Goal: Task Accomplishment & Management: Manage account settings

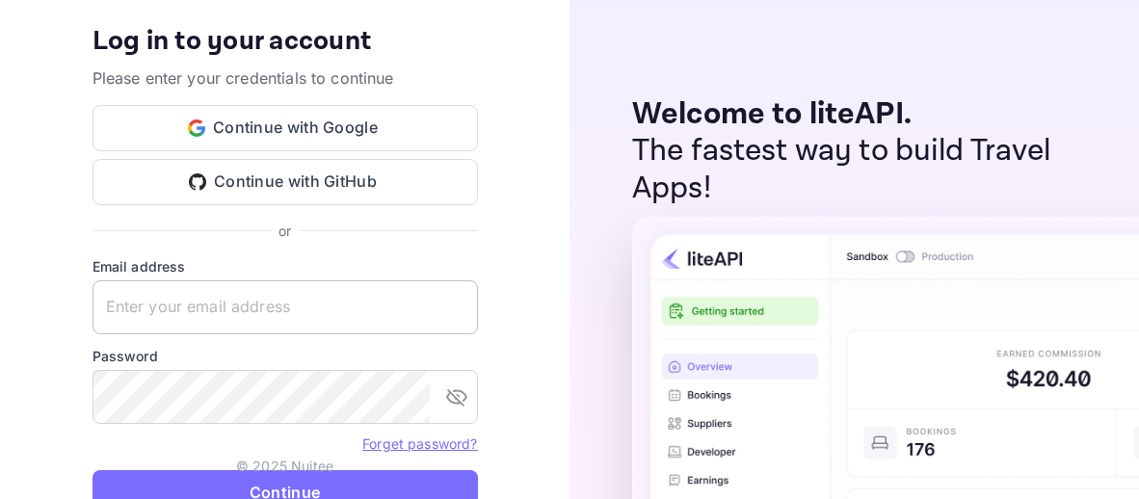
click at [323, 297] on input "text" at bounding box center [286, 307] width 386 height 54
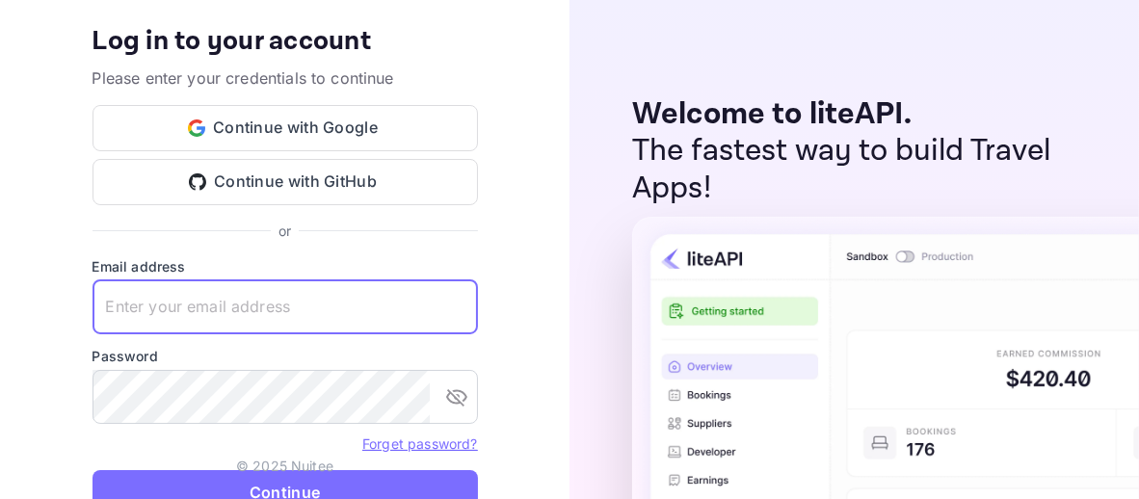
click at [315, 309] on input "text" at bounding box center [286, 307] width 386 height 54
type input "[EMAIL_ADDRESS][DOMAIN_NAME]"
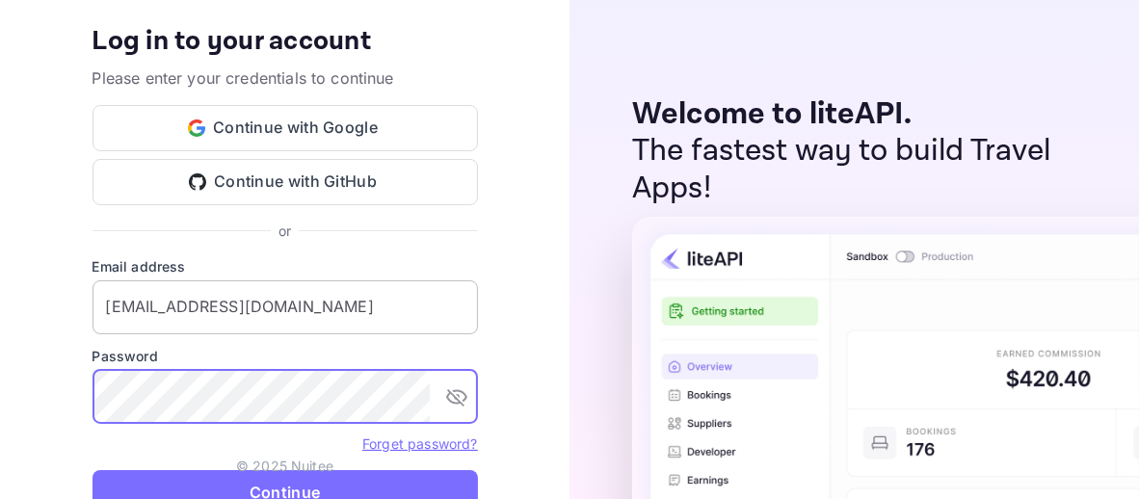
click at [93, 470] on button "Continue" at bounding box center [286, 493] width 386 height 46
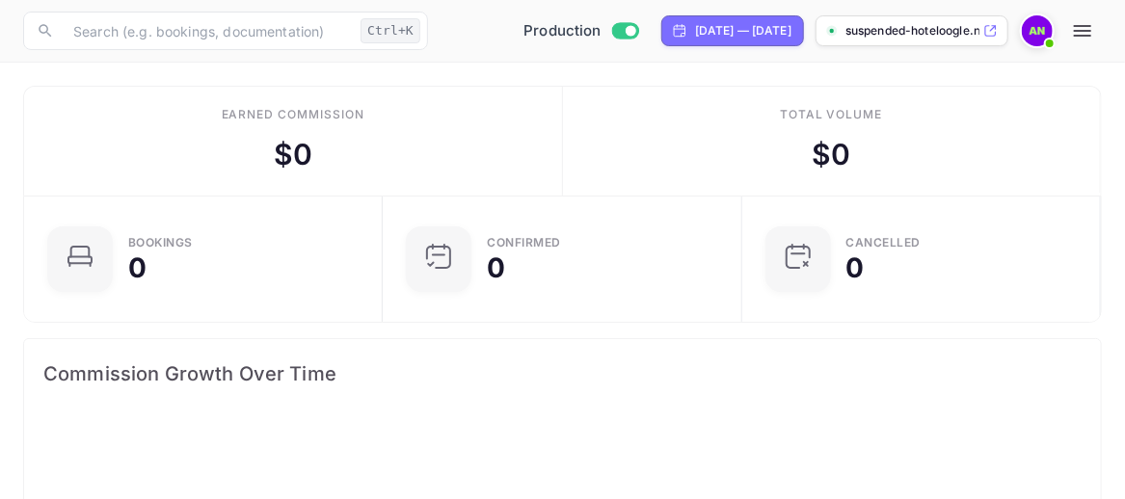
scroll to position [299, 516]
click at [1091, 19] on icon "button" at bounding box center [1082, 30] width 23 height 23
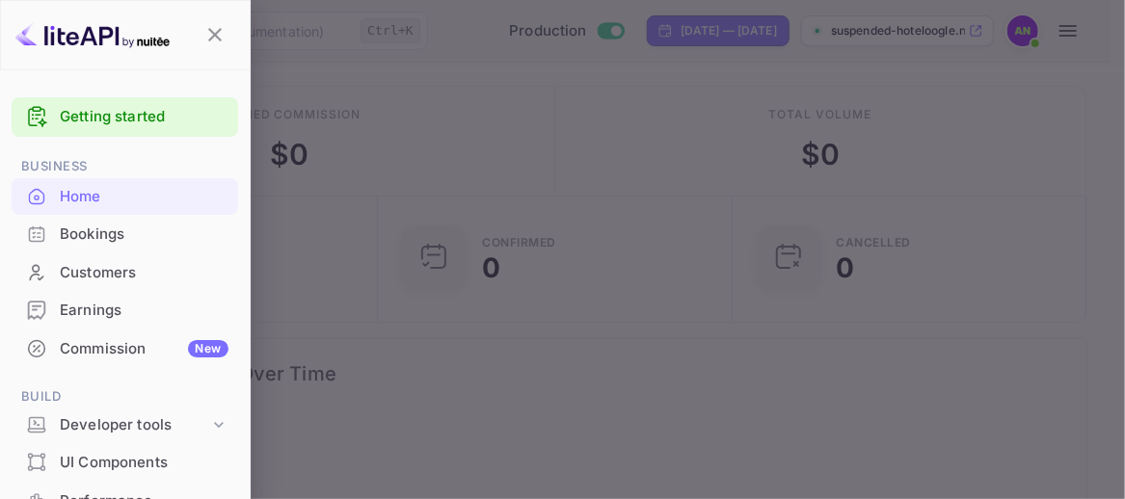
scroll to position [96, 0]
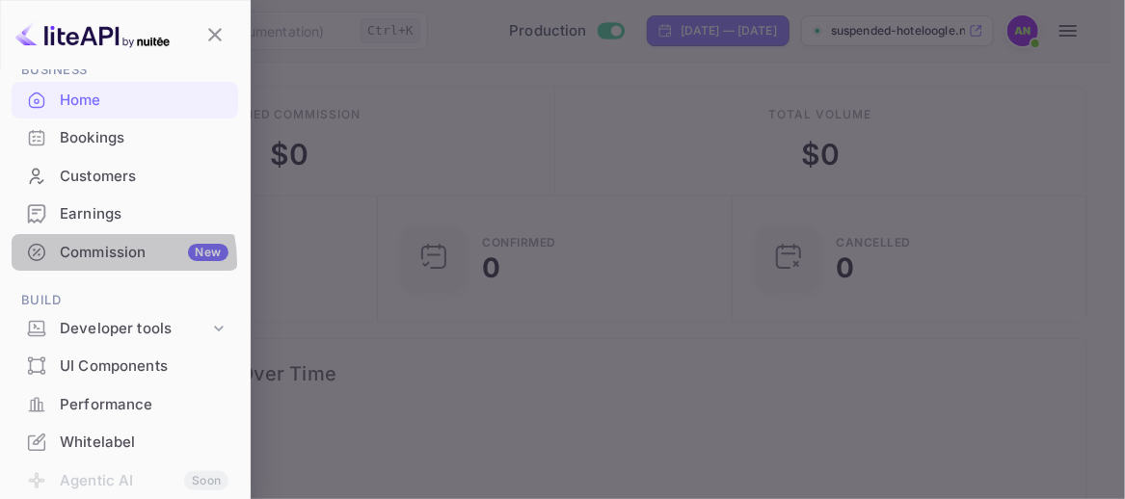
click at [100, 262] on div "Commission New" at bounding box center [144, 253] width 169 height 22
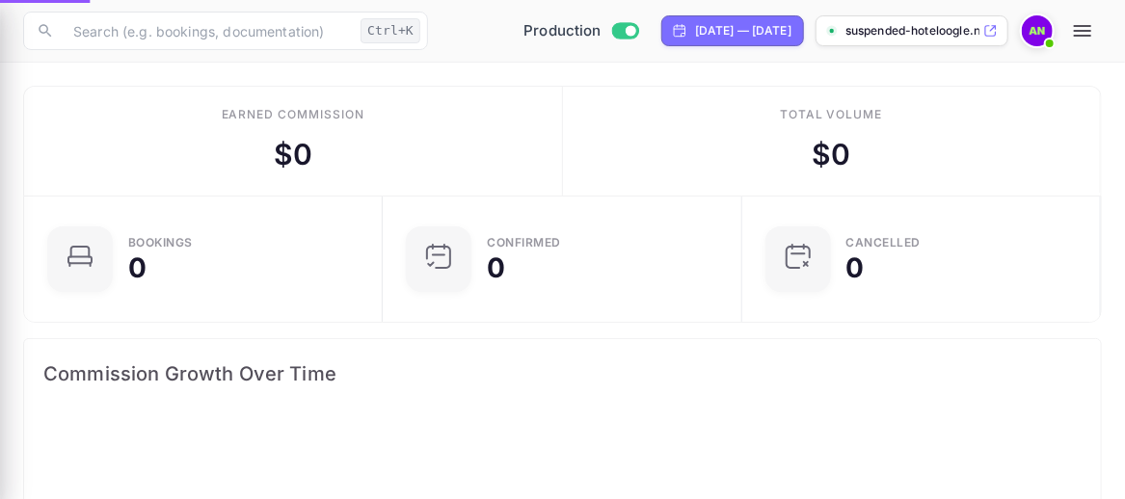
scroll to position [299, 516]
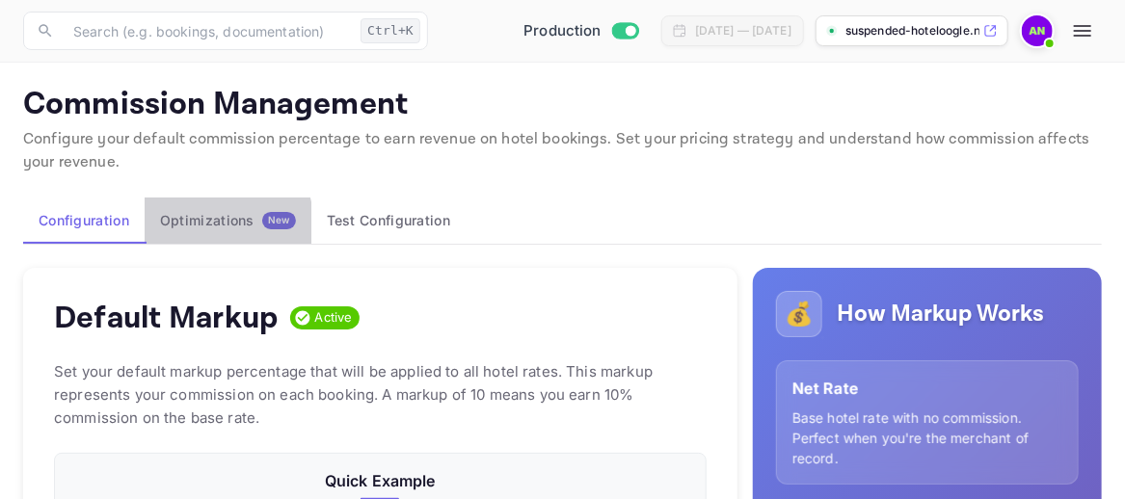
click at [203, 227] on div "Optimizations New" at bounding box center [228, 220] width 136 height 17
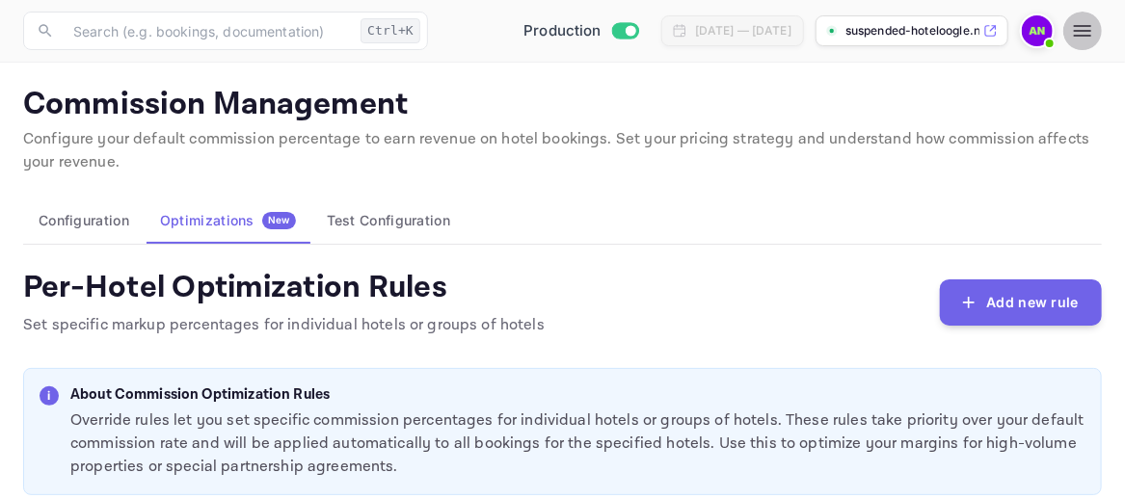
click at [1078, 30] on icon "button" at bounding box center [1082, 31] width 17 height 12
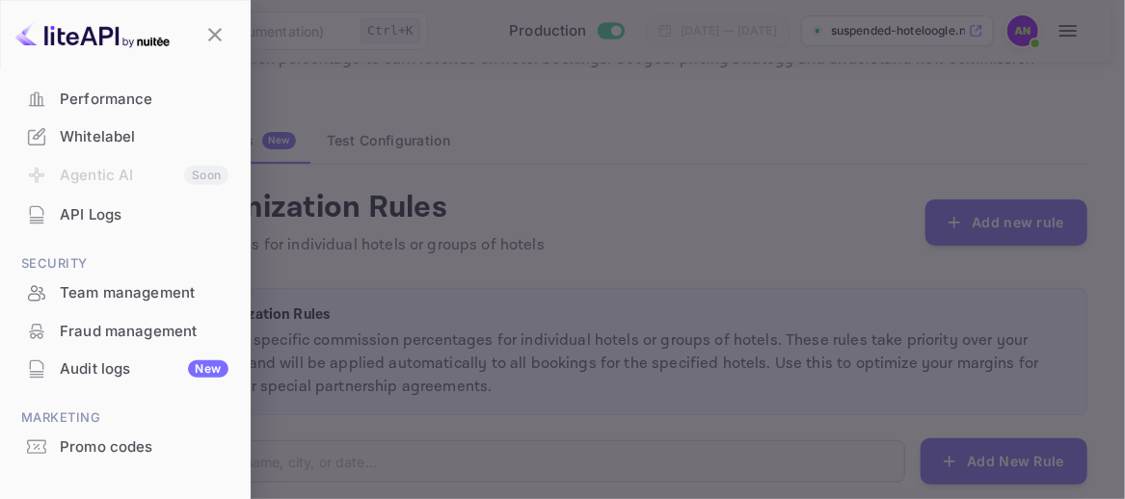
scroll to position [96, 0]
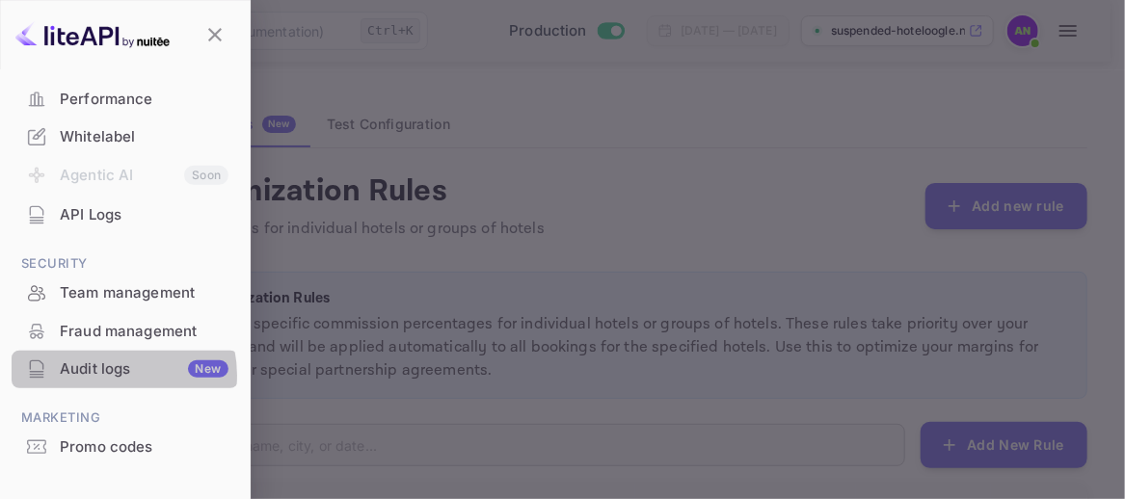
click at [107, 375] on div "Audit logs New" at bounding box center [144, 370] width 169 height 22
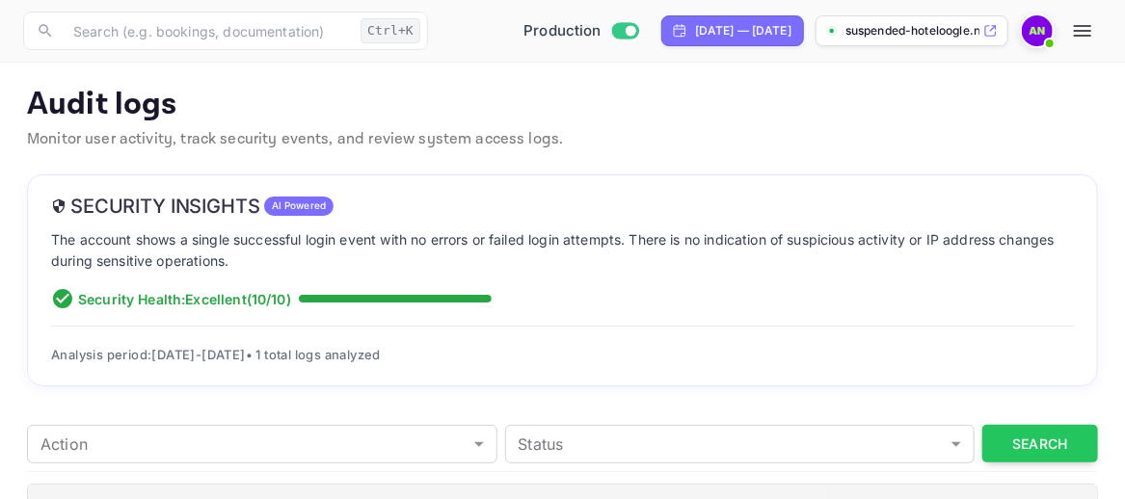
click at [1080, 40] on icon "button" at bounding box center [1082, 30] width 23 height 23
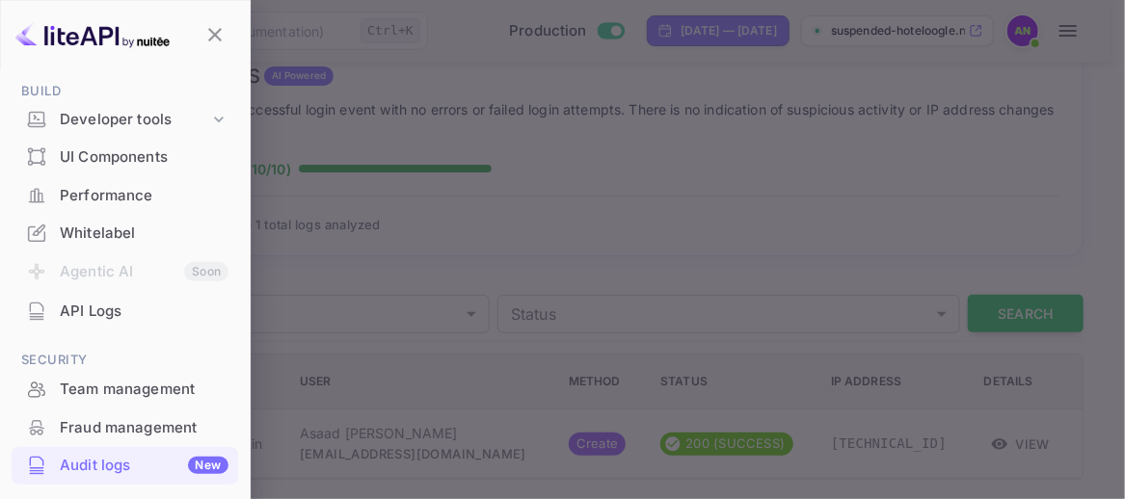
scroll to position [402, 0]
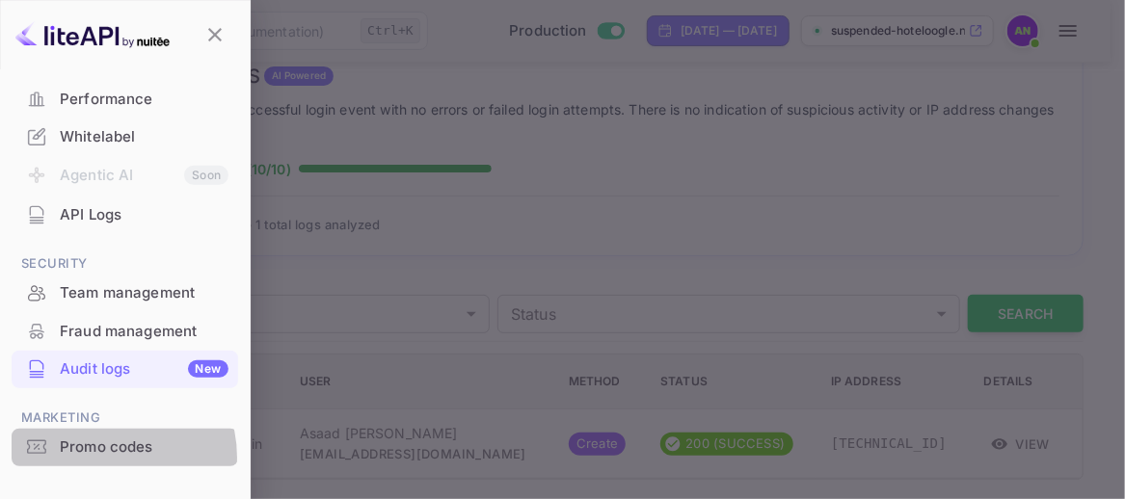
click at [103, 457] on div "Promo codes" at bounding box center [144, 448] width 169 height 22
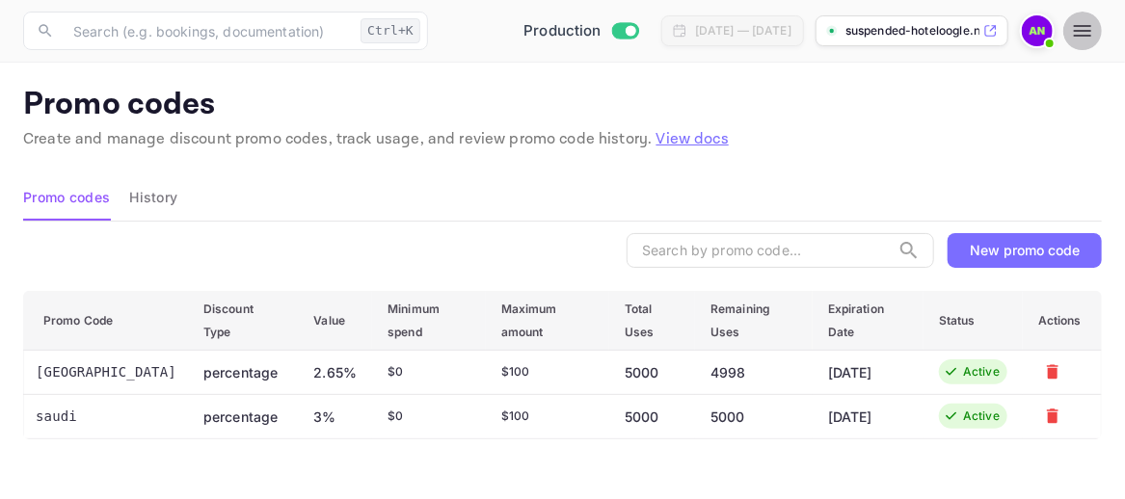
click at [1082, 30] on icon "button" at bounding box center [1082, 31] width 17 height 12
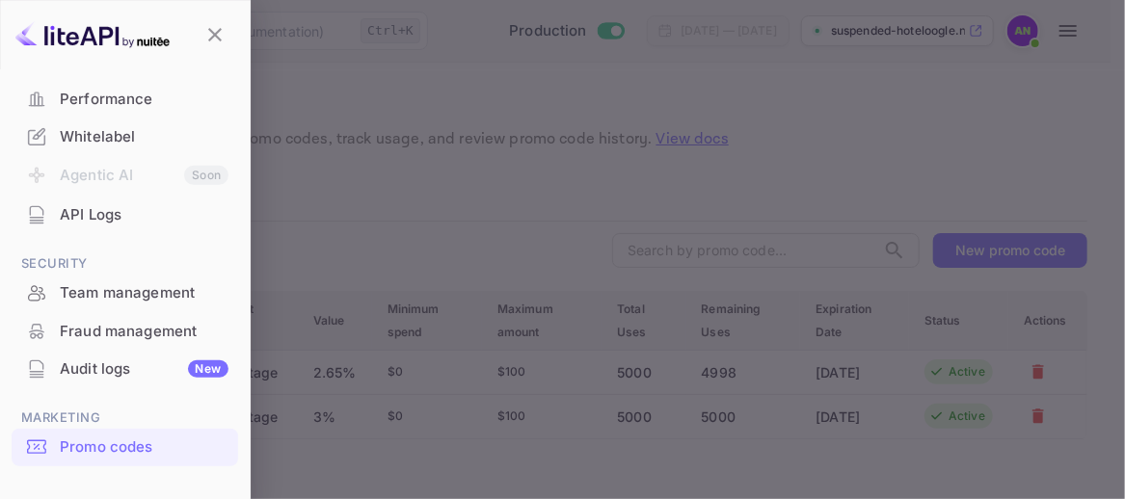
scroll to position [113, 0]
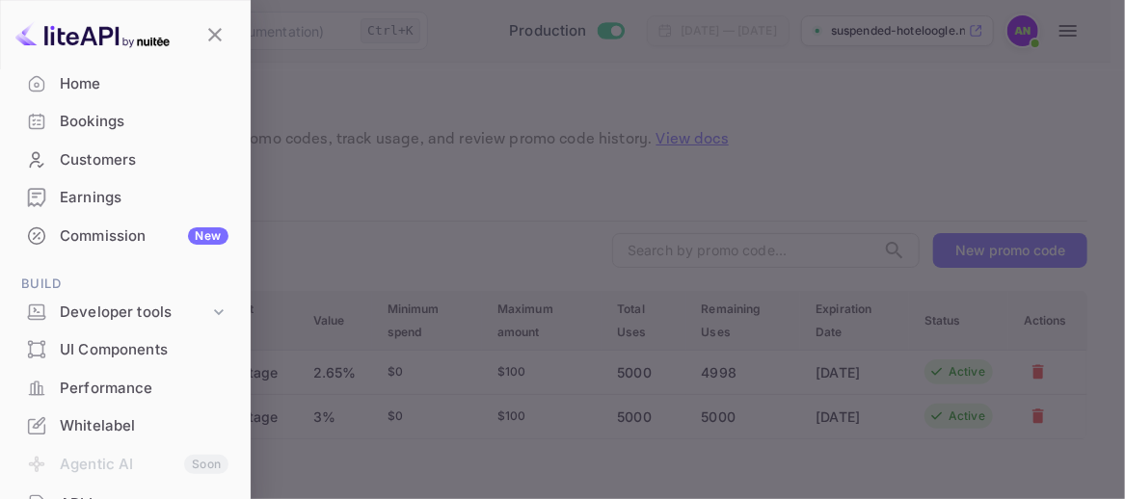
click at [73, 198] on div "Earnings" at bounding box center [144, 198] width 169 height 22
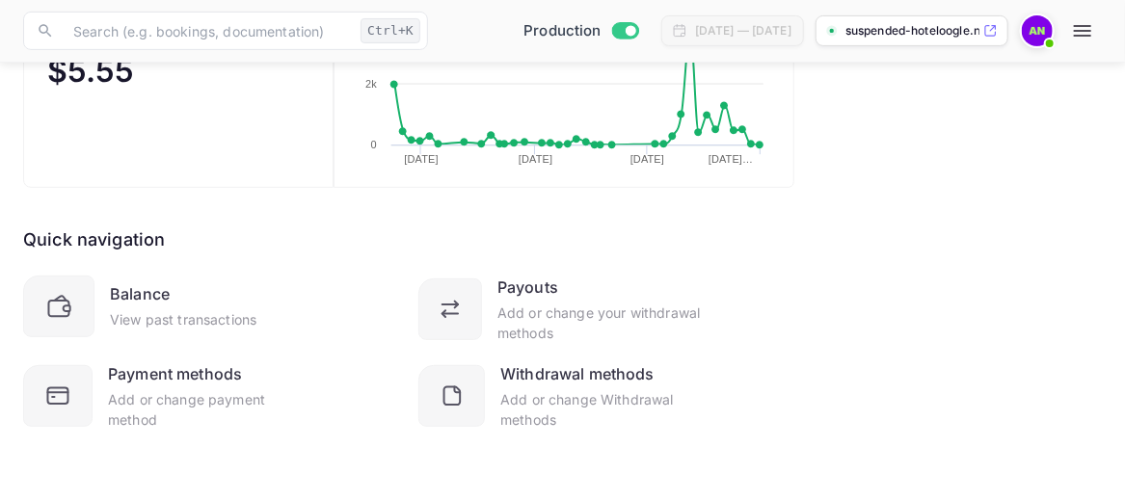
scroll to position [60, 0]
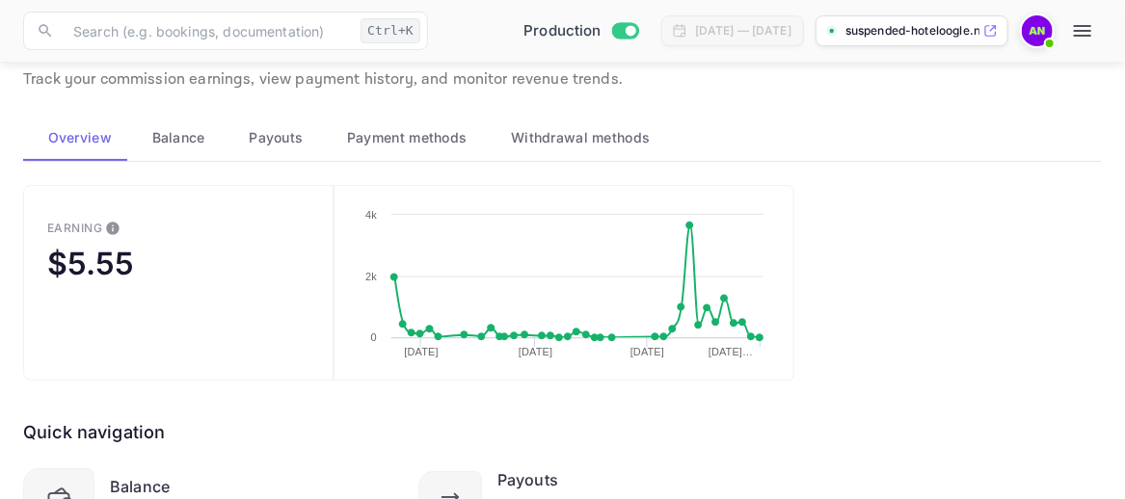
click at [209, 337] on button "Earning $5.55" at bounding box center [178, 283] width 310 height 196
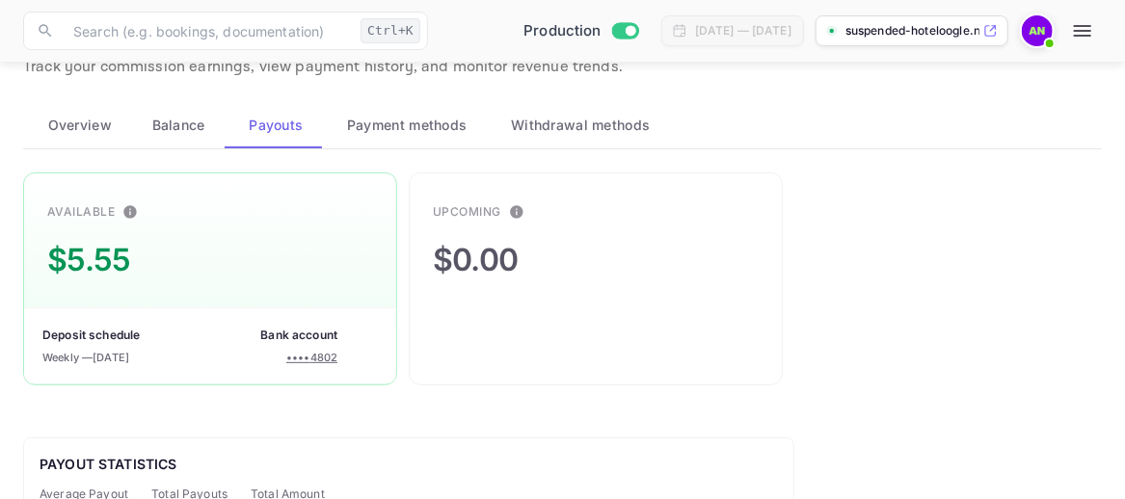
scroll to position [70, 0]
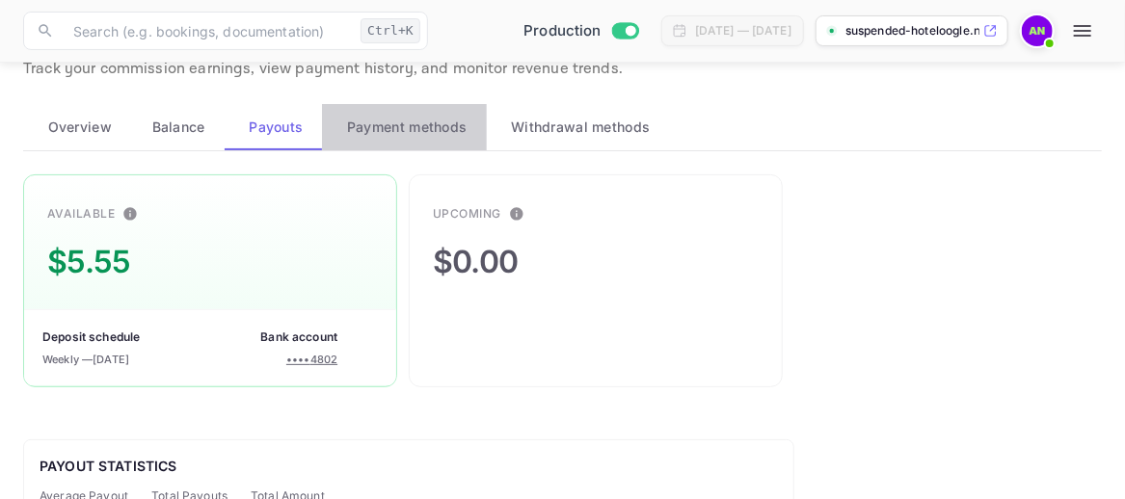
click at [414, 126] on span "Payment methods" at bounding box center [407, 127] width 120 height 23
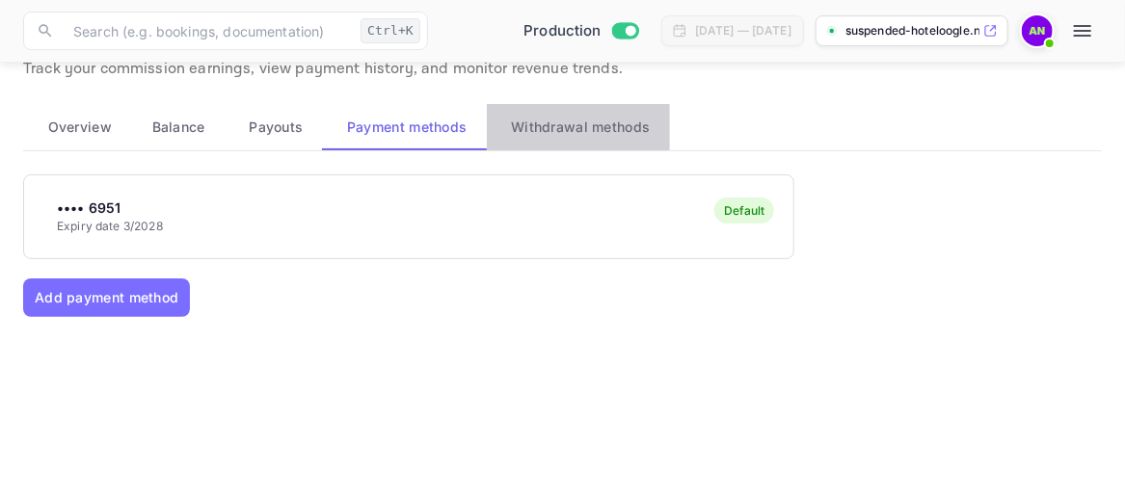
click at [629, 131] on span "Withdrawal methods" at bounding box center [580, 127] width 139 height 23
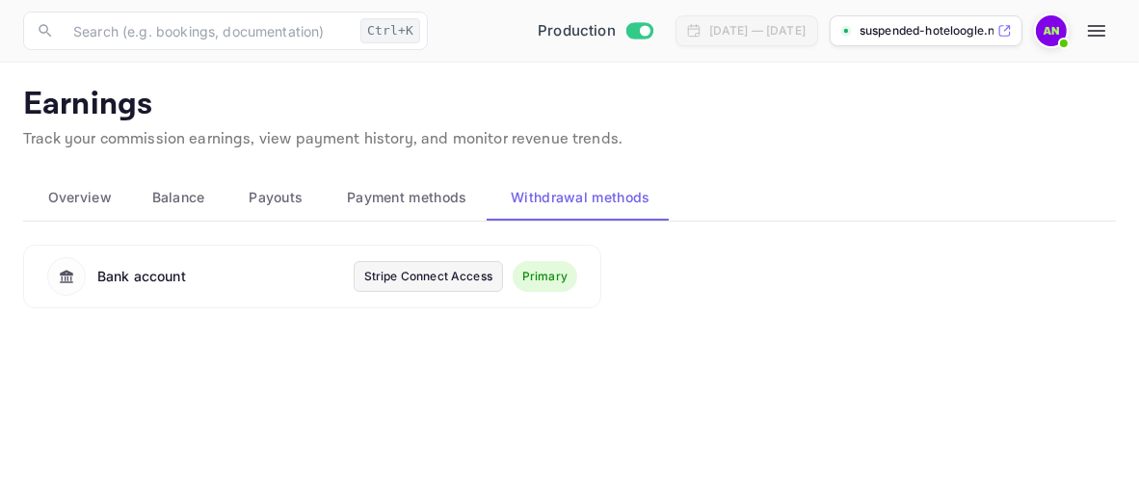
click at [388, 280] on div "Stripe Connect Access" at bounding box center [428, 276] width 128 height 17
click at [1098, 26] on icon "button" at bounding box center [1096, 31] width 17 height 12
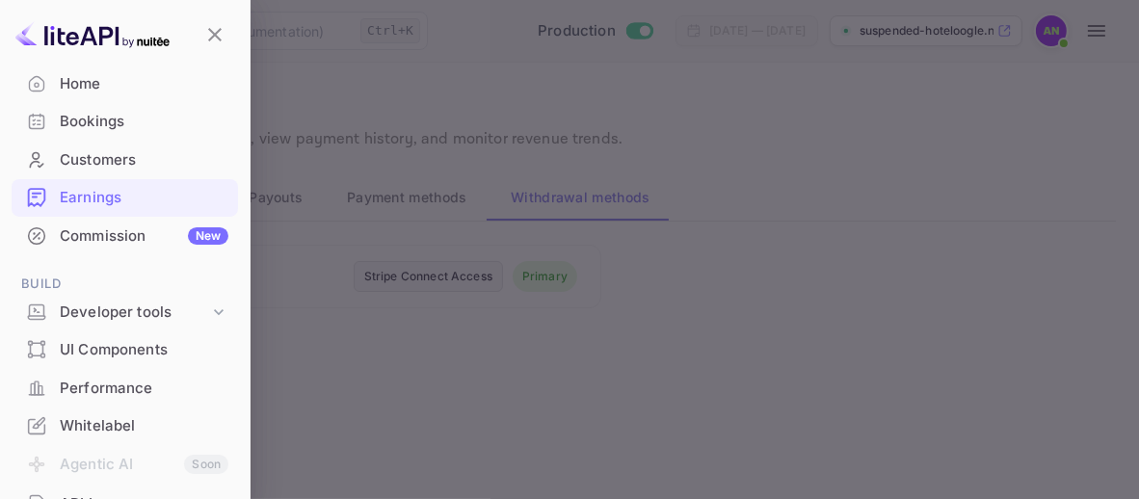
click at [1013, 186] on div at bounding box center [569, 249] width 1139 height 499
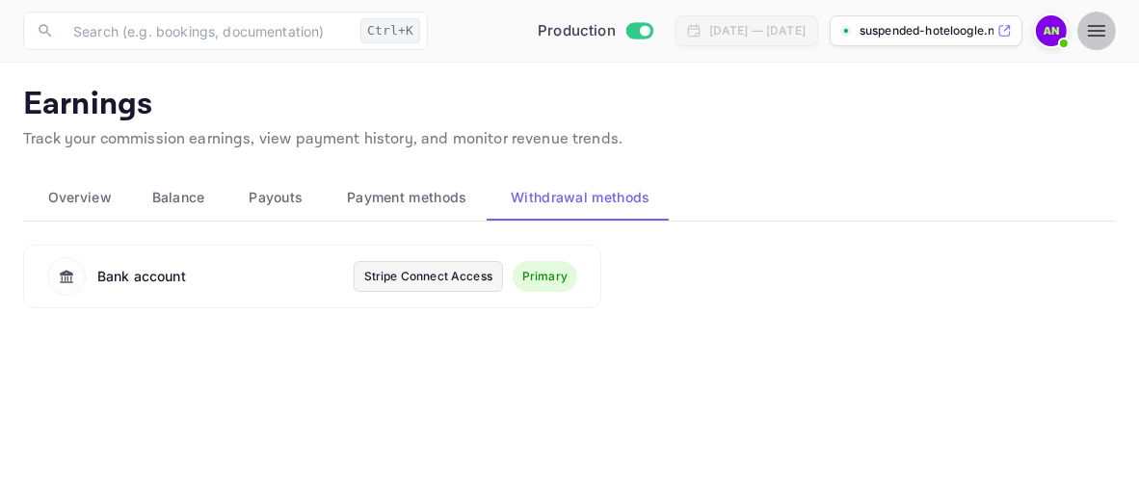
click at [1082, 29] on button "button" at bounding box center [1097, 31] width 39 height 39
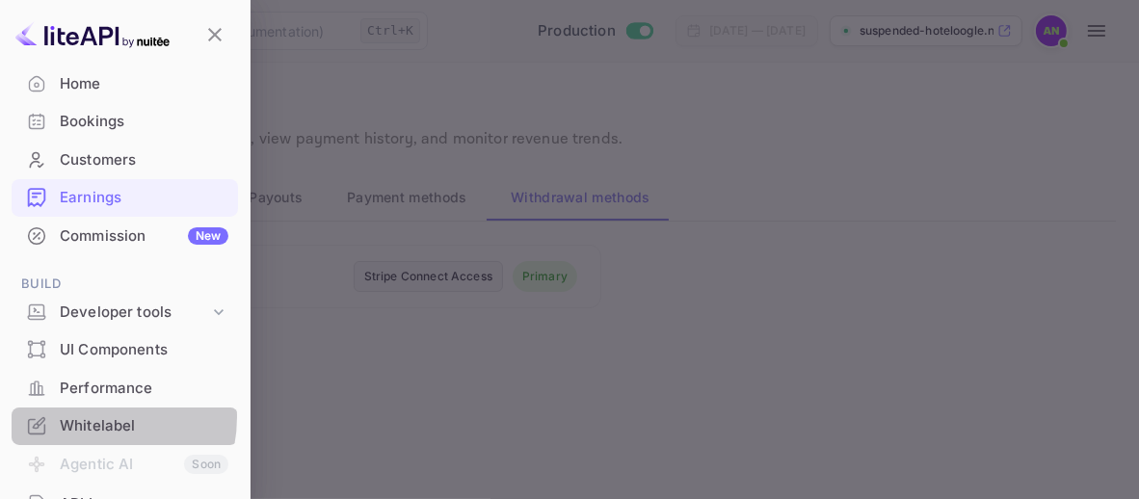
click at [86, 416] on div "Whitelabel" at bounding box center [144, 426] width 169 height 22
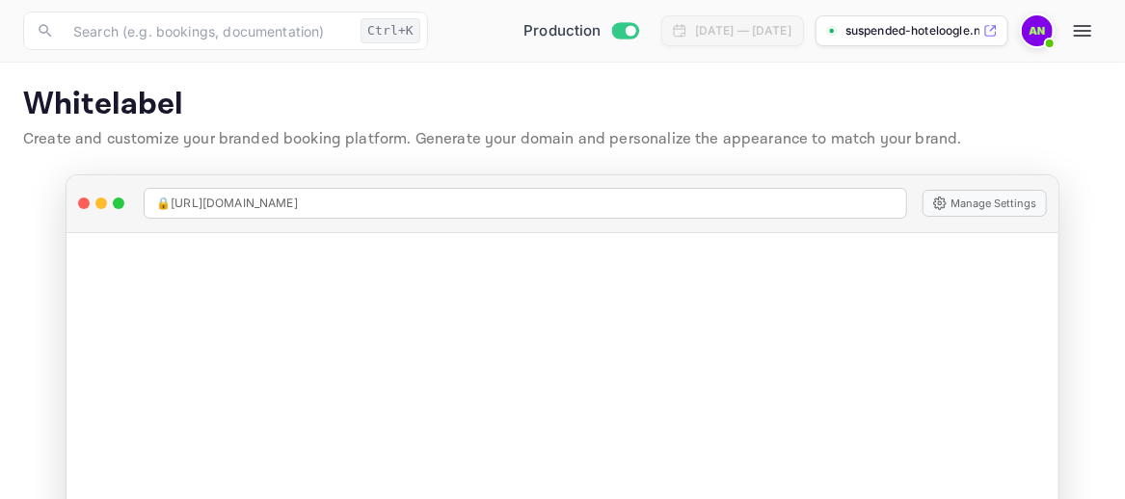
click at [1093, 28] on icon "button" at bounding box center [1082, 30] width 23 height 23
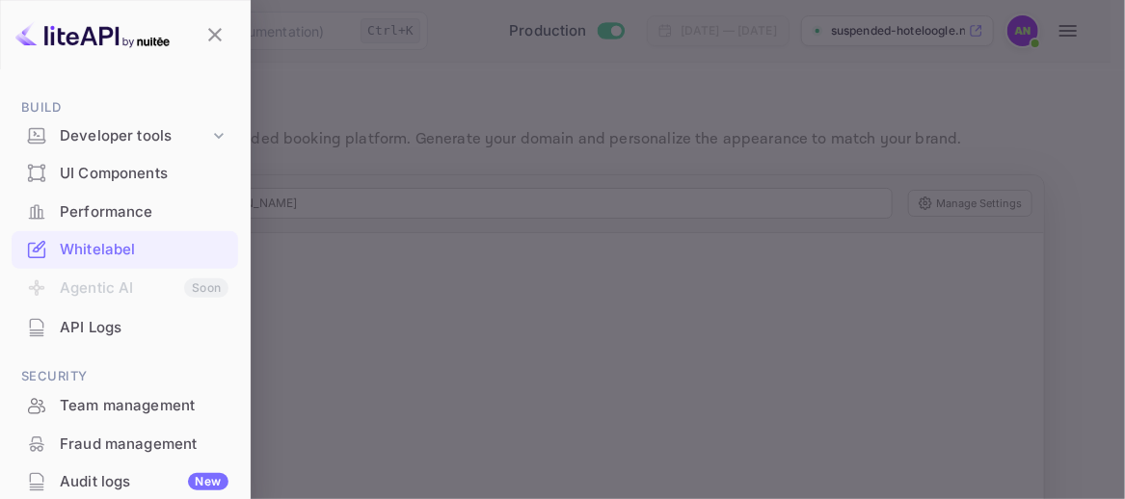
scroll to position [402, 0]
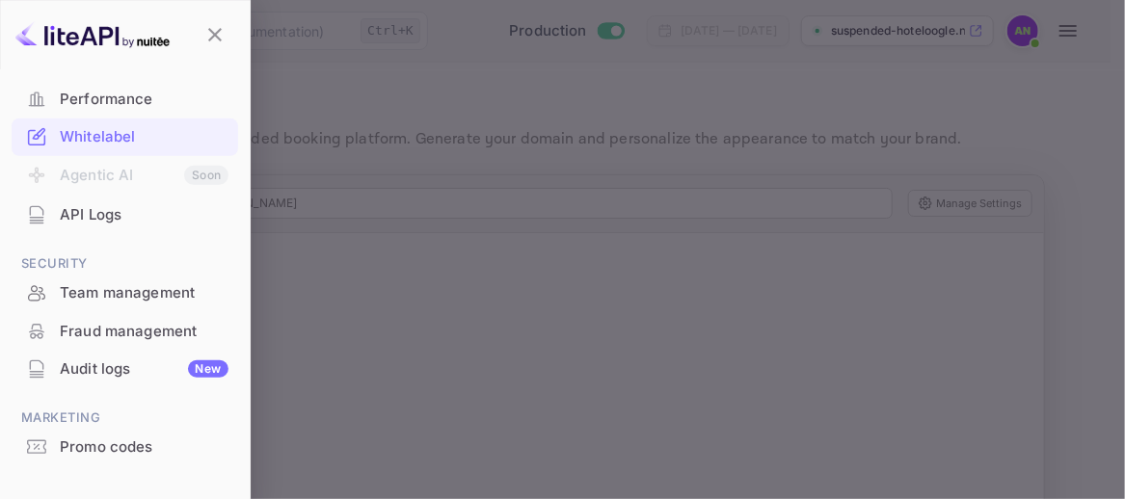
click at [1080, 104] on div at bounding box center [562, 249] width 1125 height 499
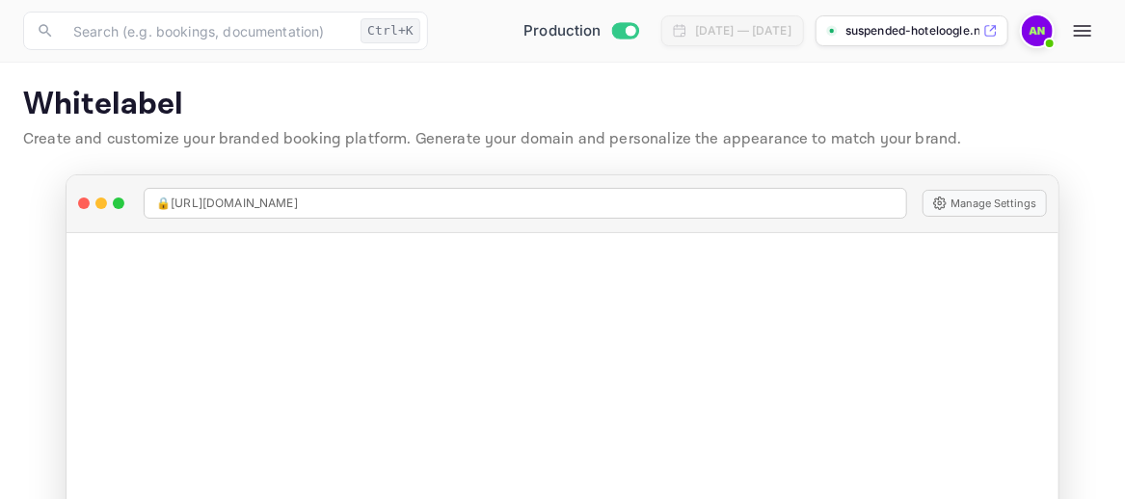
click at [1038, 39] on img at bounding box center [1037, 30] width 31 height 31
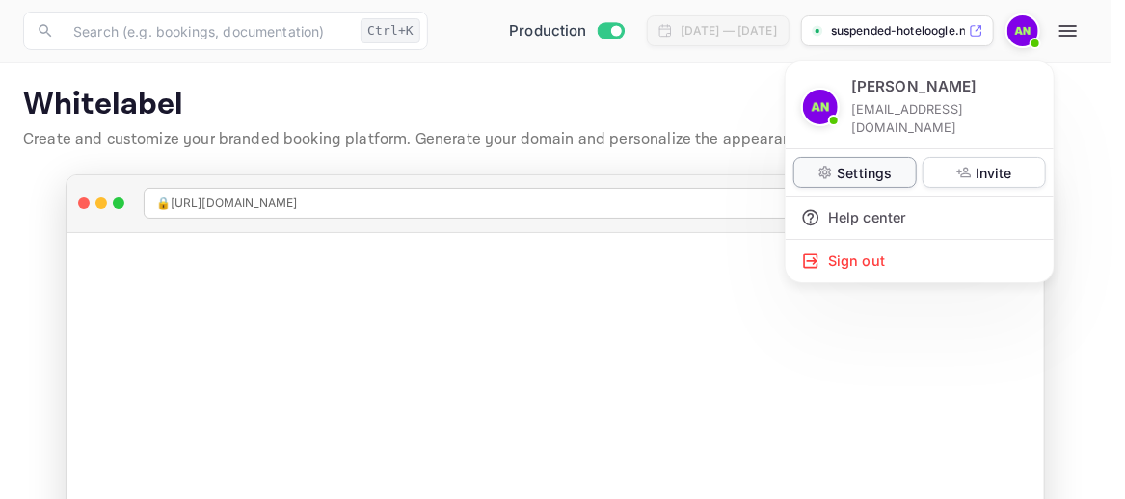
click at [857, 163] on p "Settings" at bounding box center [864, 173] width 55 height 20
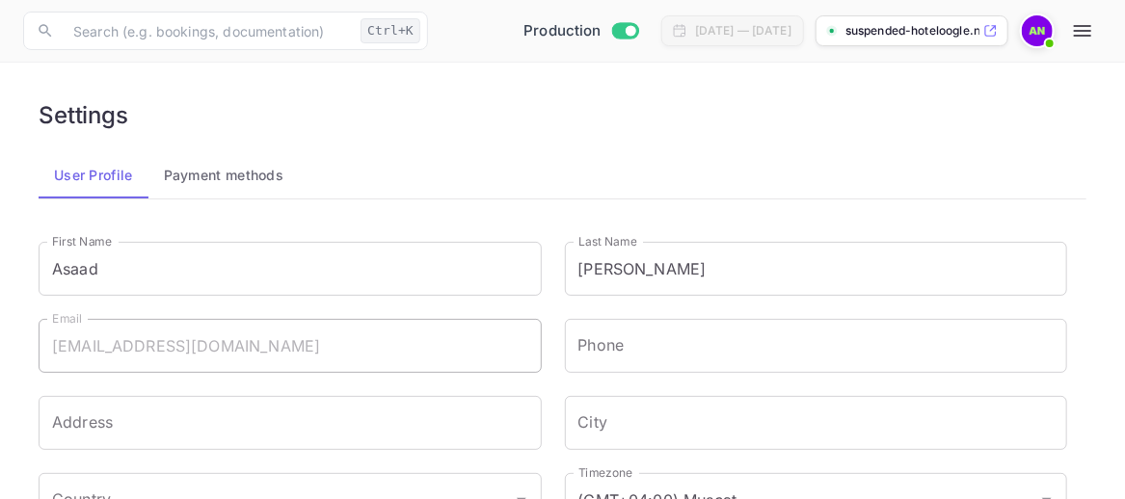
click at [199, 183] on button "Payment methods" at bounding box center [223, 175] width 151 height 46
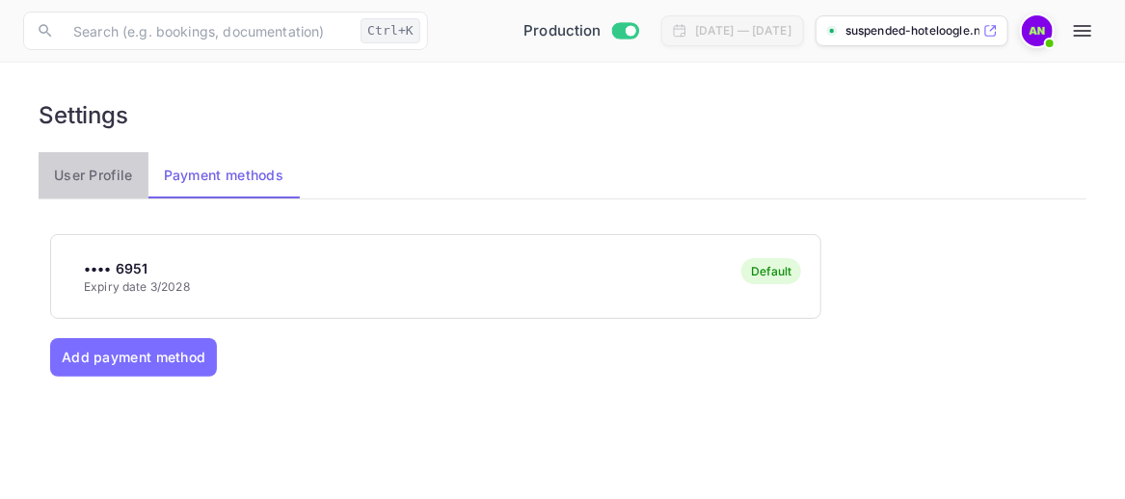
click at [112, 182] on button "User Profile" at bounding box center [94, 175] width 110 height 46
